Goal: Task Accomplishment & Management: Complete application form

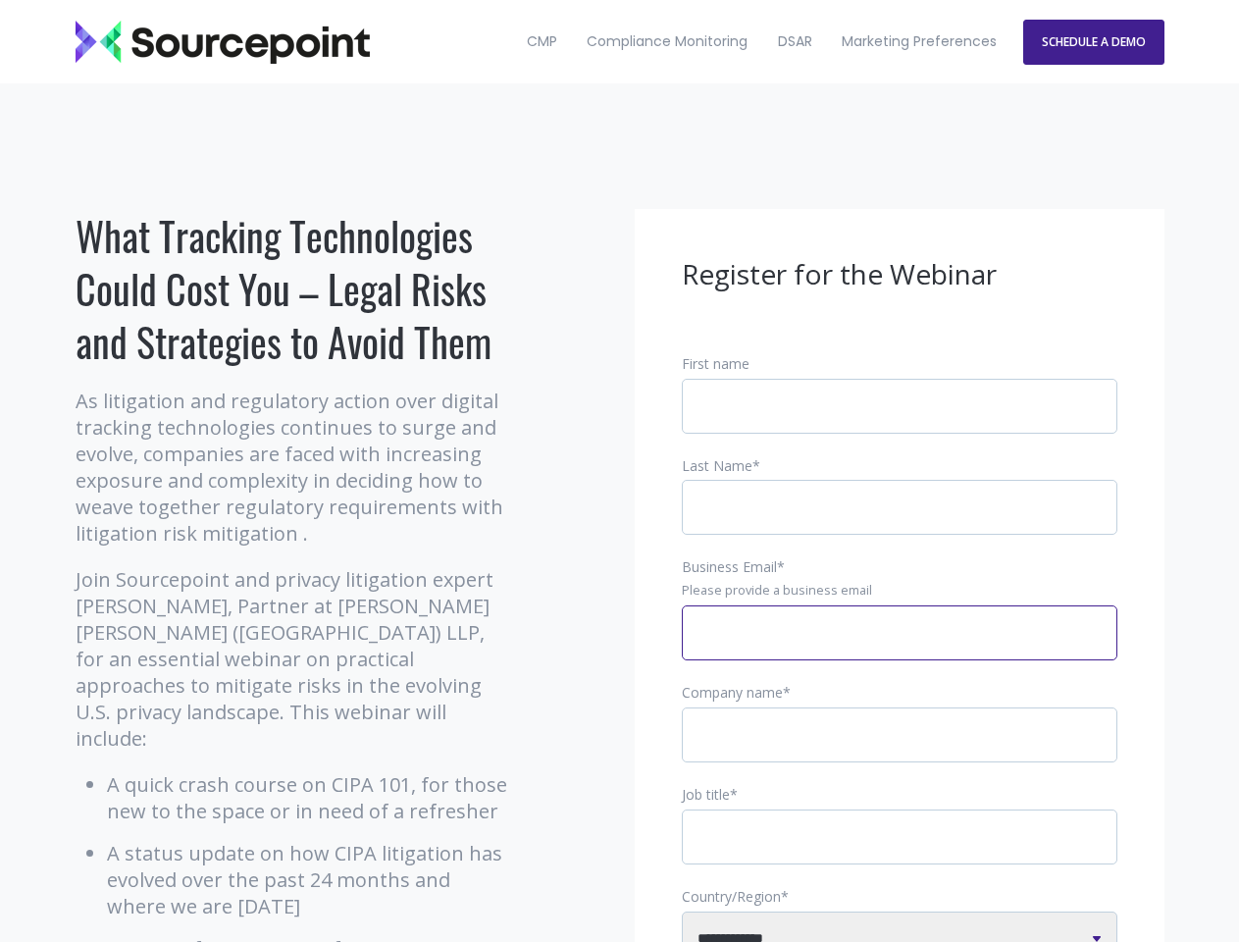
click at [900, 648] on input "Business Email *" at bounding box center [900, 632] width 436 height 55
